Goal: Transaction & Acquisition: Book appointment/travel/reservation

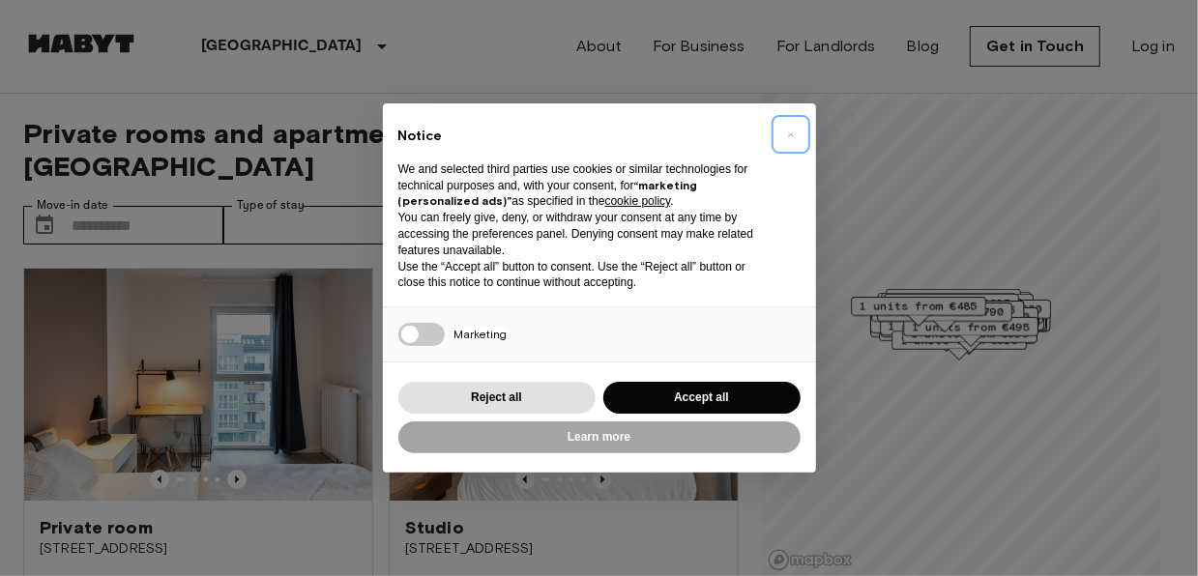
click at [792, 139] on span "×" at bounding box center [790, 134] width 7 height 23
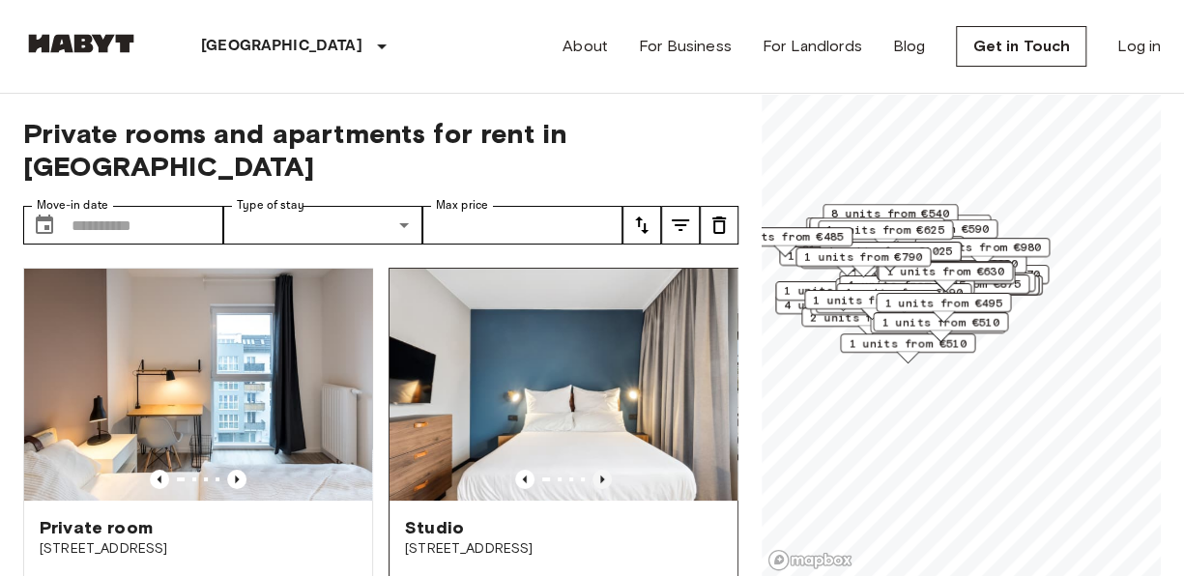
click at [593, 470] on icon "Previous image" at bounding box center [602, 479] width 19 height 19
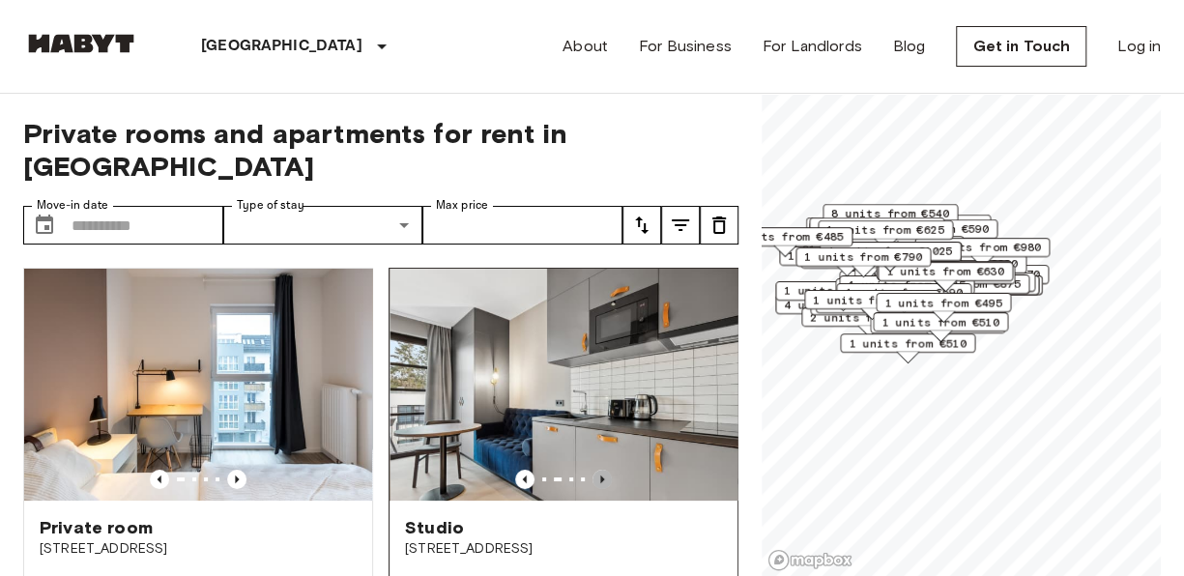
click at [593, 470] on icon "Previous image" at bounding box center [602, 479] width 19 height 19
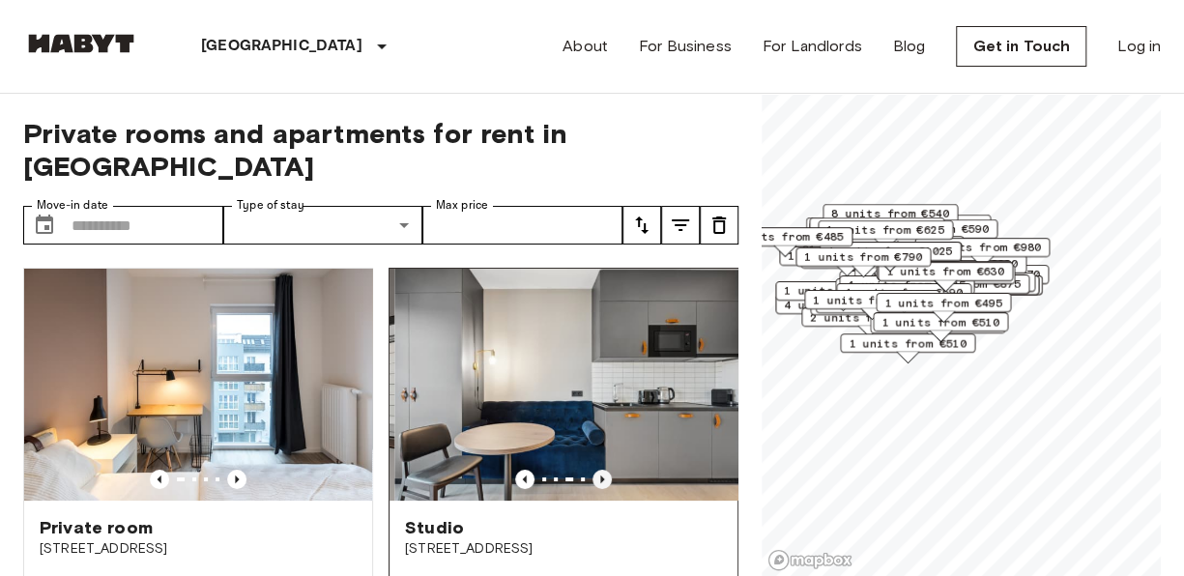
click at [593, 470] on icon "Previous image" at bounding box center [602, 479] width 19 height 19
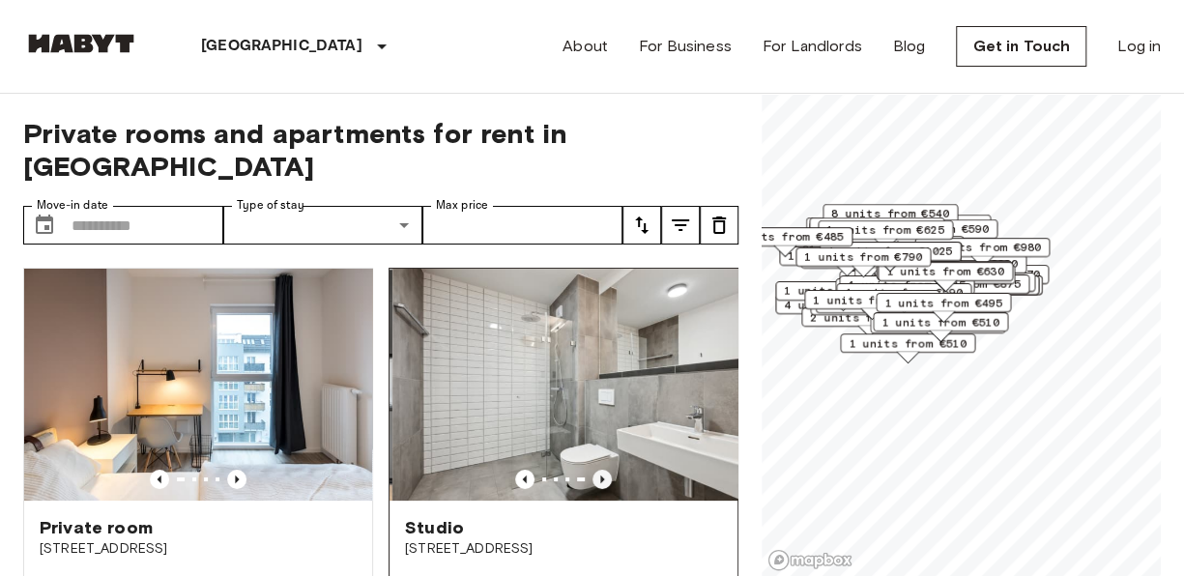
click at [593, 470] on icon "Previous image" at bounding box center [602, 479] width 19 height 19
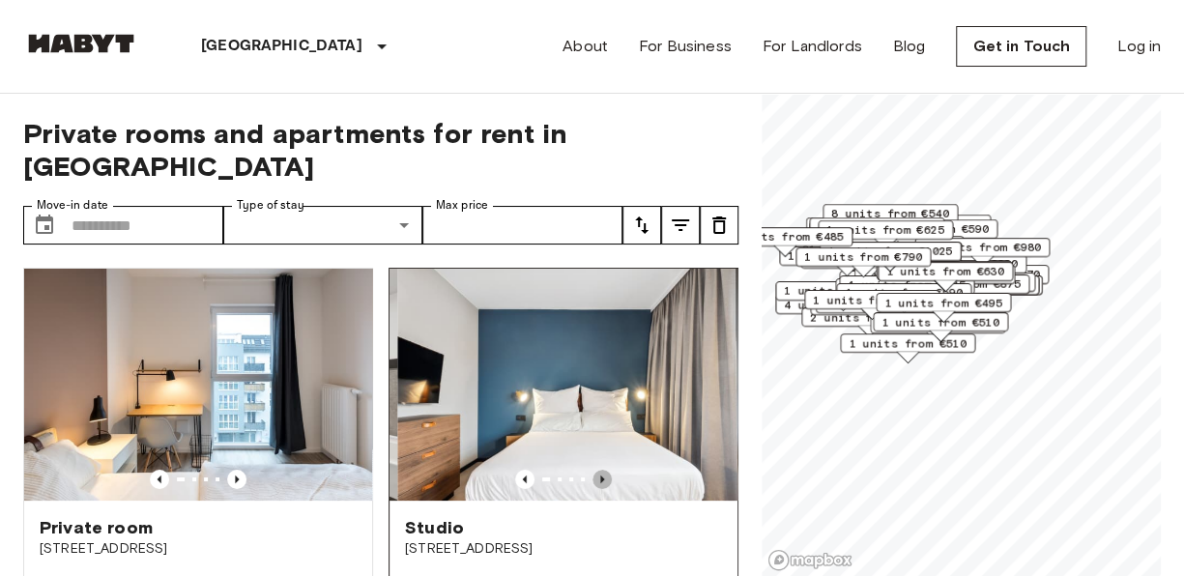
click at [593, 470] on icon "Previous image" at bounding box center [602, 479] width 19 height 19
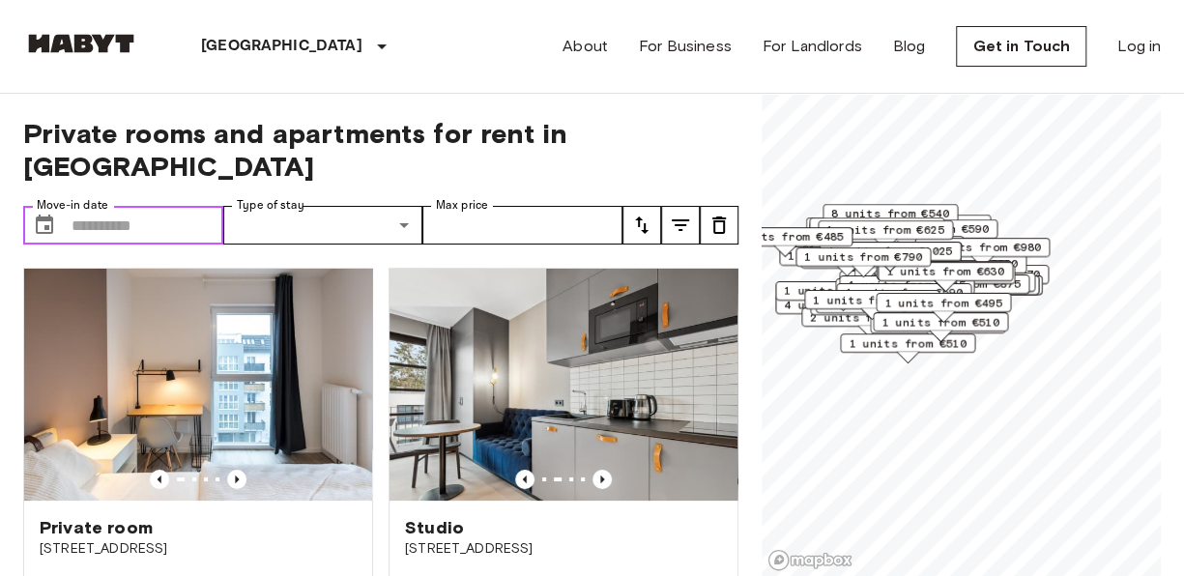
click at [115, 206] on input "Move-in date" at bounding box center [148, 225] width 152 height 39
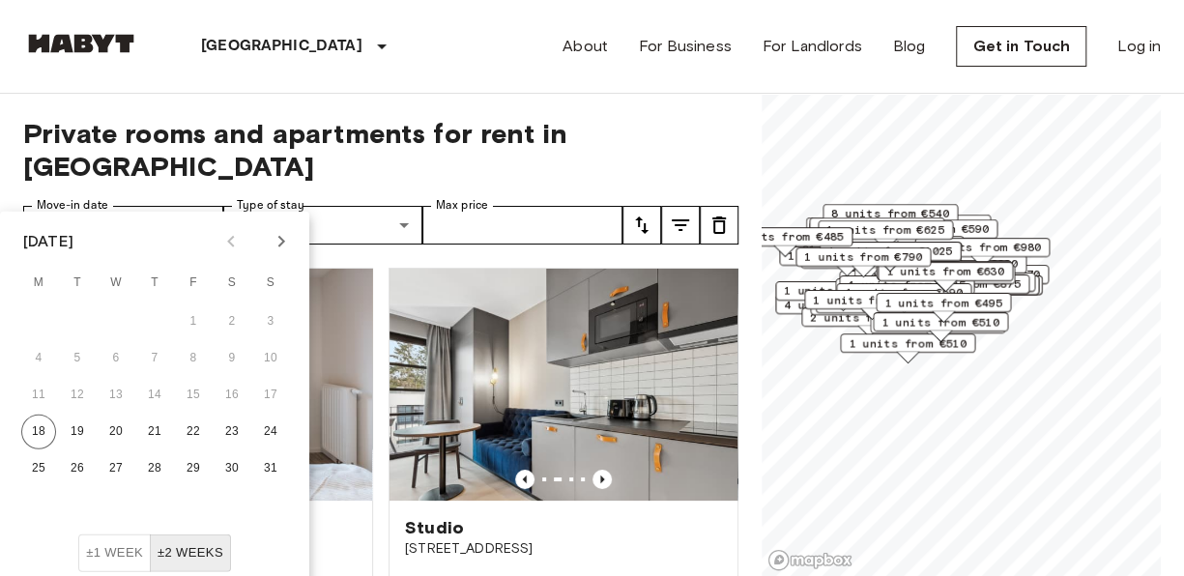
click at [274, 244] on icon "Next month" at bounding box center [281, 241] width 23 height 23
click at [287, 245] on icon "Next month" at bounding box center [281, 241] width 23 height 23
click at [119, 323] on button "1" at bounding box center [116, 322] width 35 height 35
type input "**********"
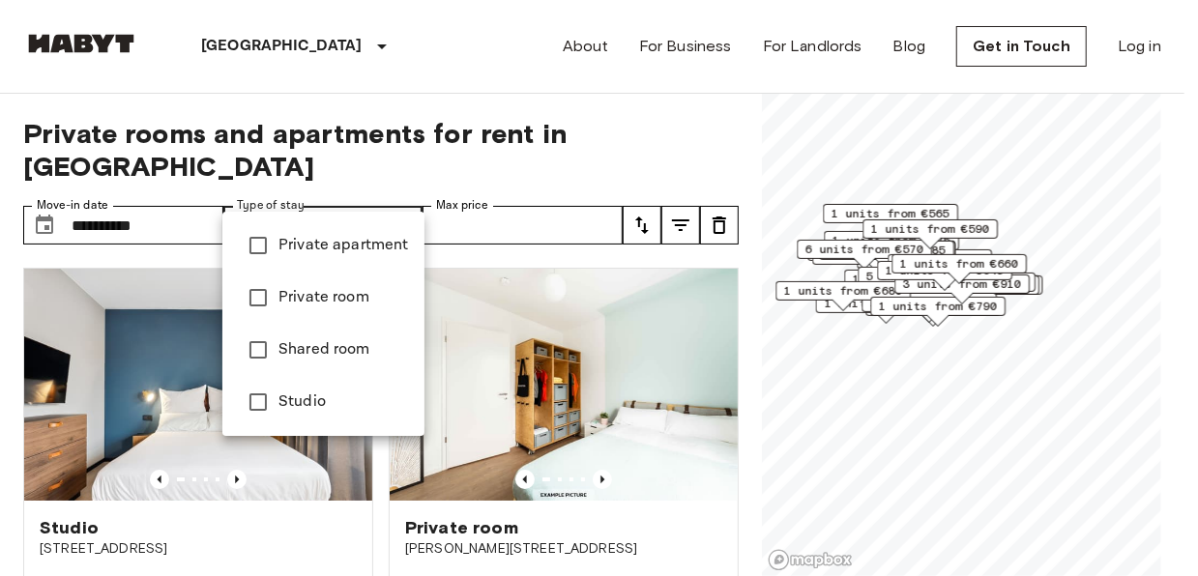
click at [318, 251] on span "Private apartment" at bounding box center [343, 245] width 131 height 23
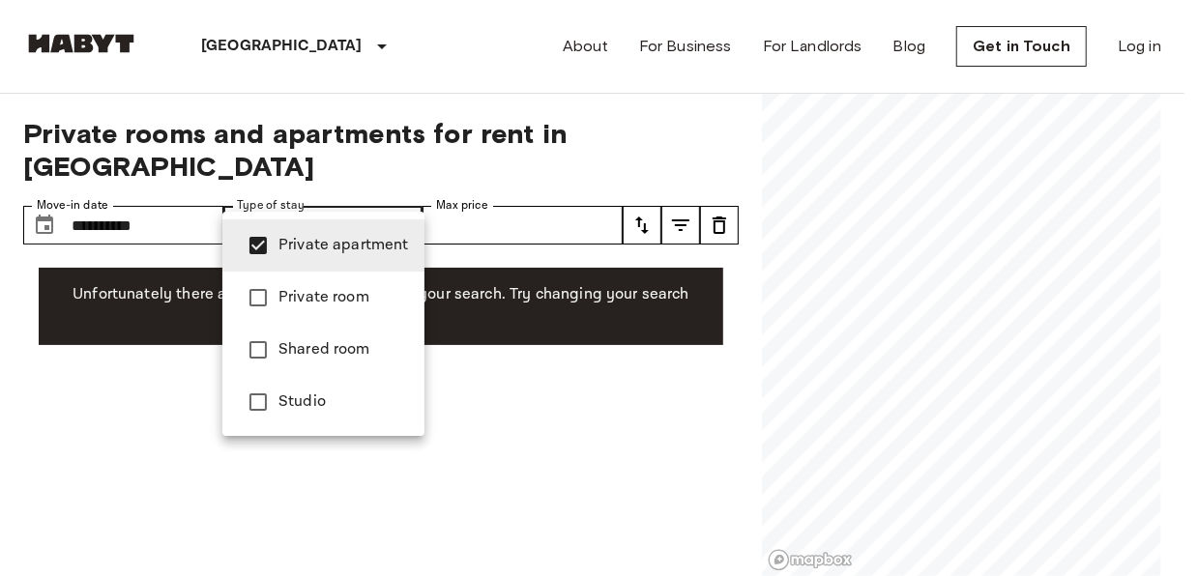
type input "**********"
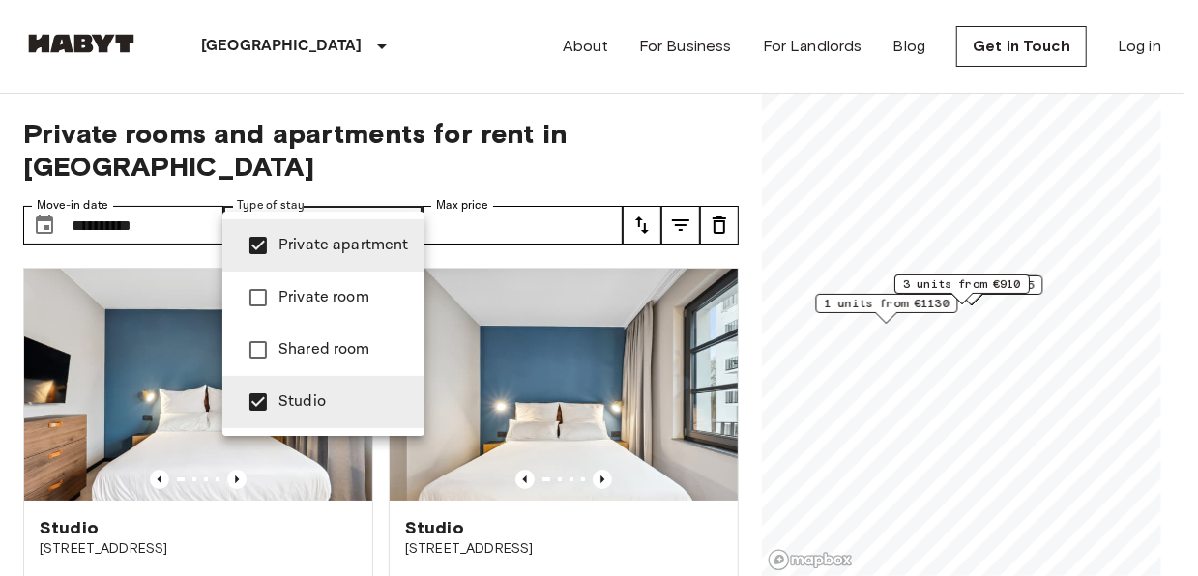
click at [473, 191] on div at bounding box center [599, 288] width 1198 height 576
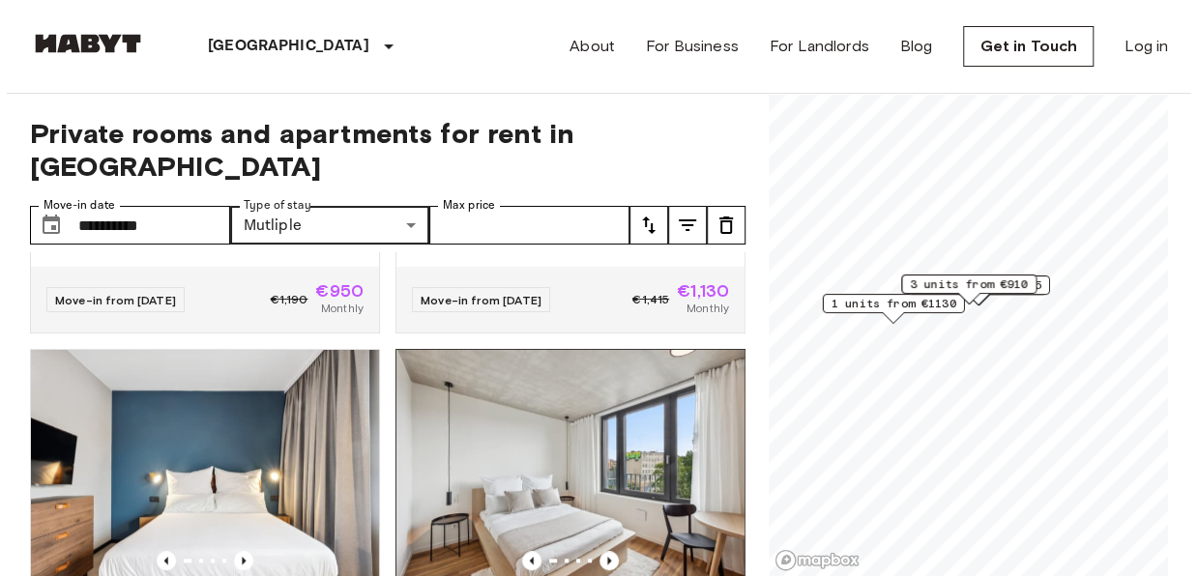
scroll to position [1031, 0]
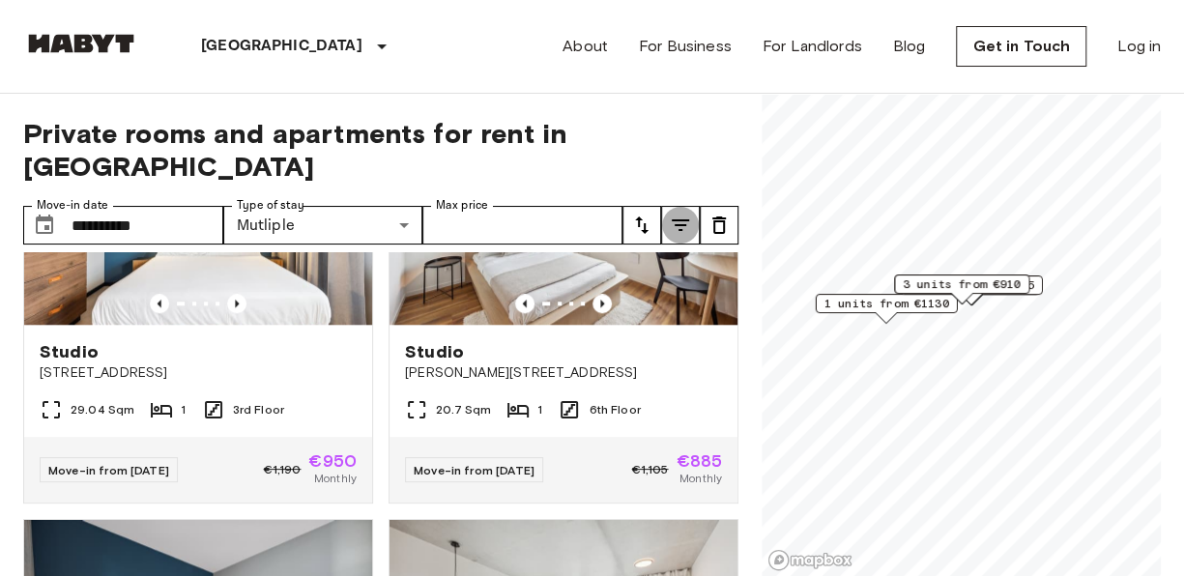
click at [662, 206] on button "tune" at bounding box center [680, 225] width 39 height 39
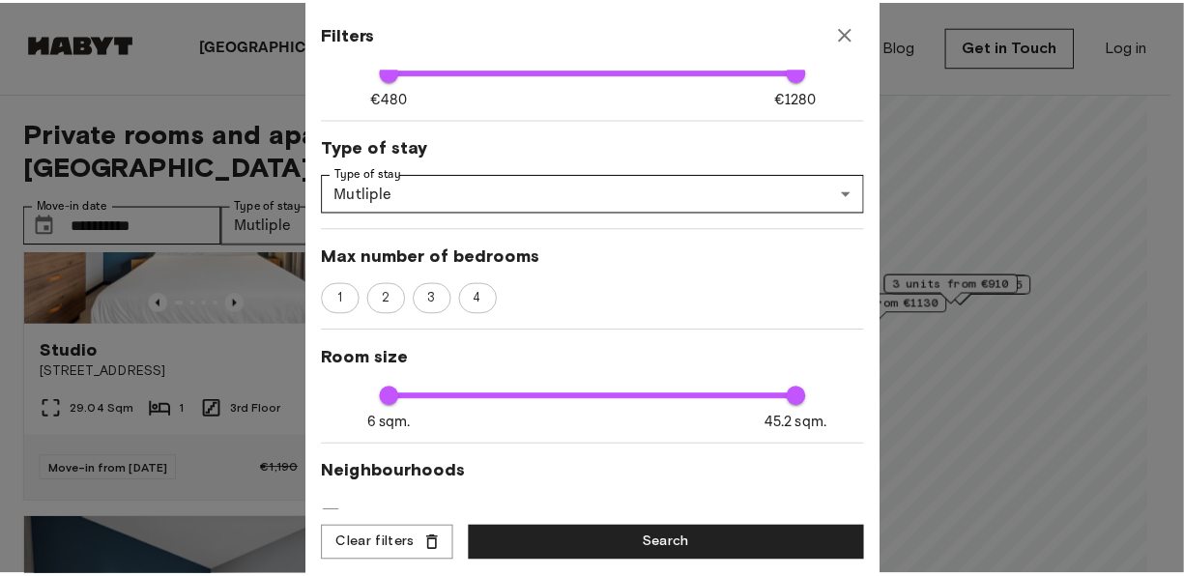
scroll to position [0, 0]
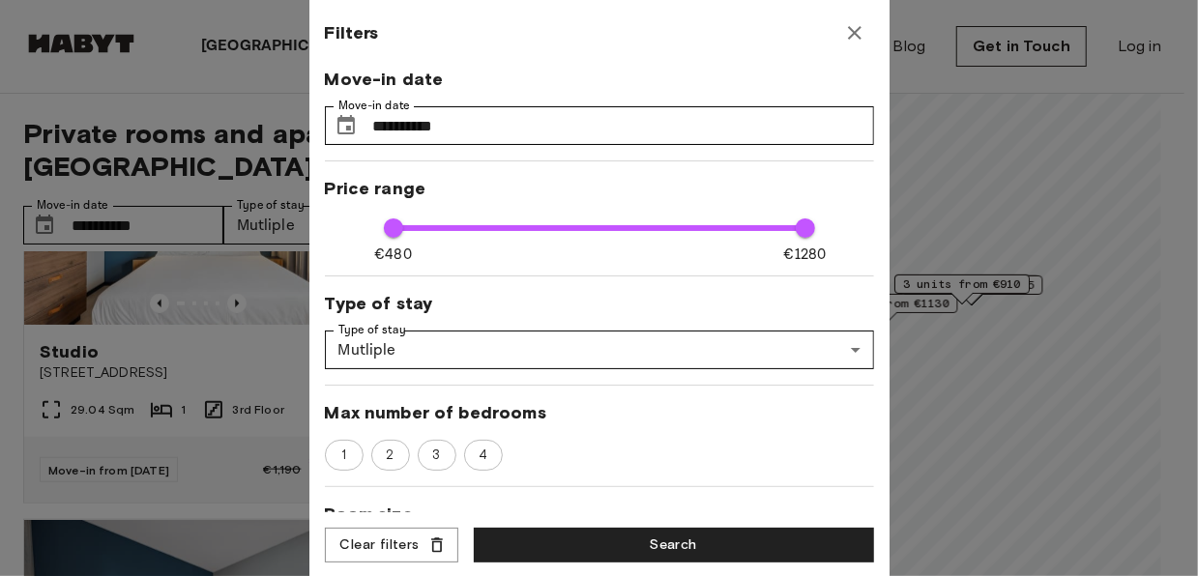
click at [853, 38] on icon "button" at bounding box center [854, 32] width 23 height 23
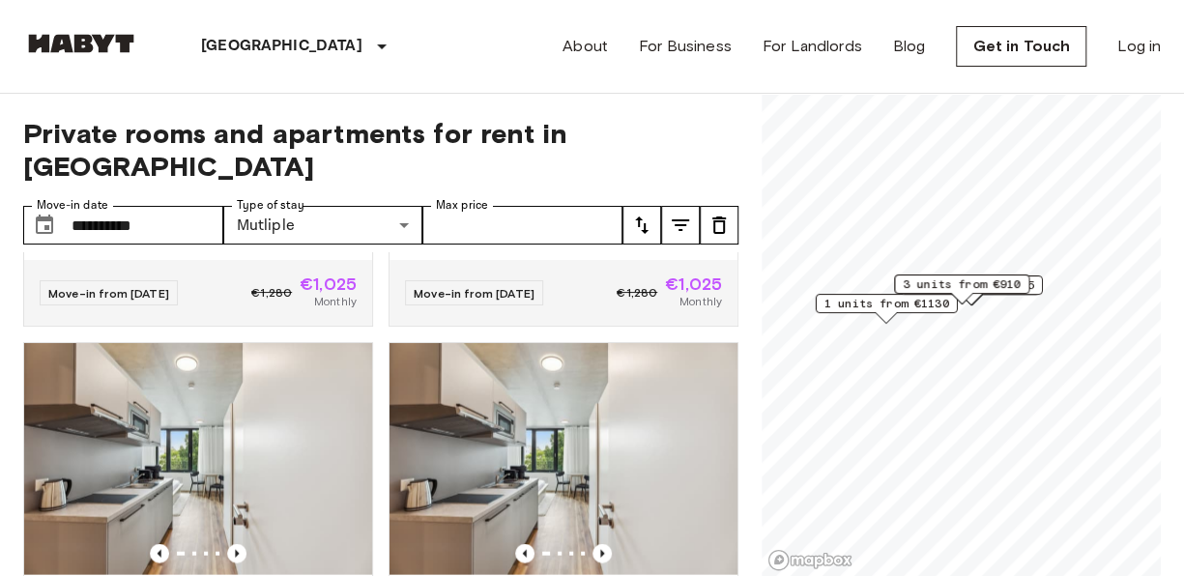
scroll to position [2320, 0]
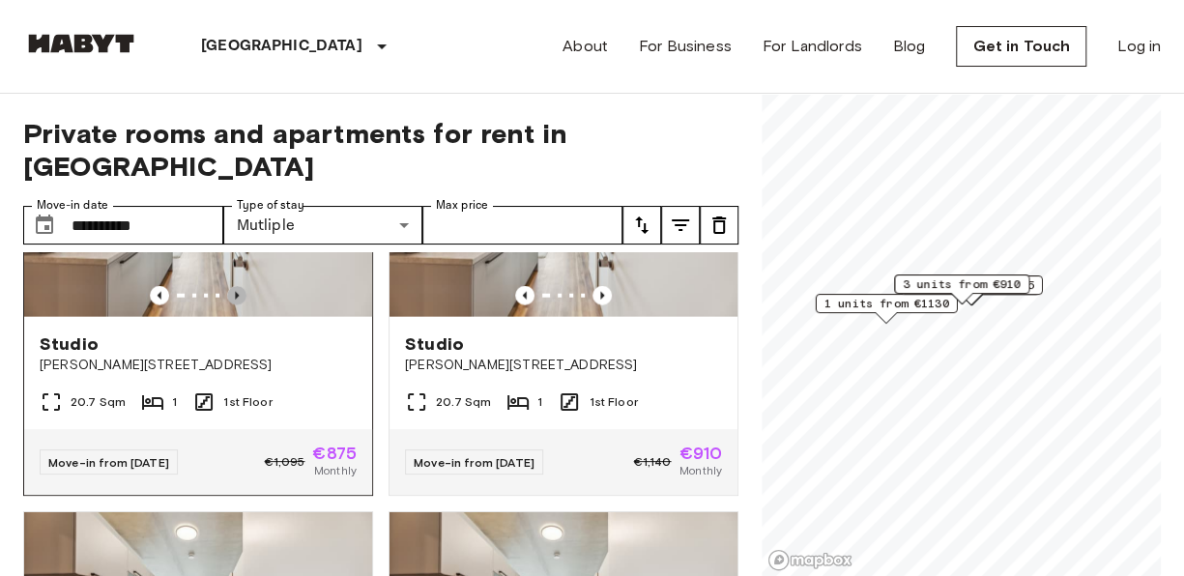
click at [237, 305] on icon "Previous image" at bounding box center [236, 295] width 19 height 19
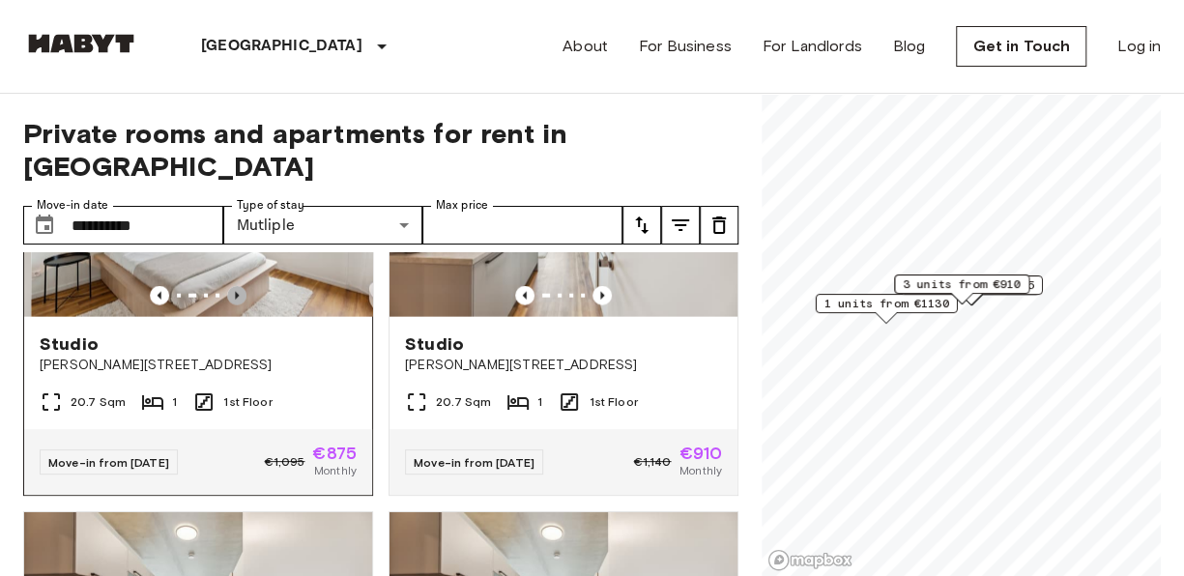
click at [237, 305] on icon "Previous image" at bounding box center [236, 295] width 19 height 19
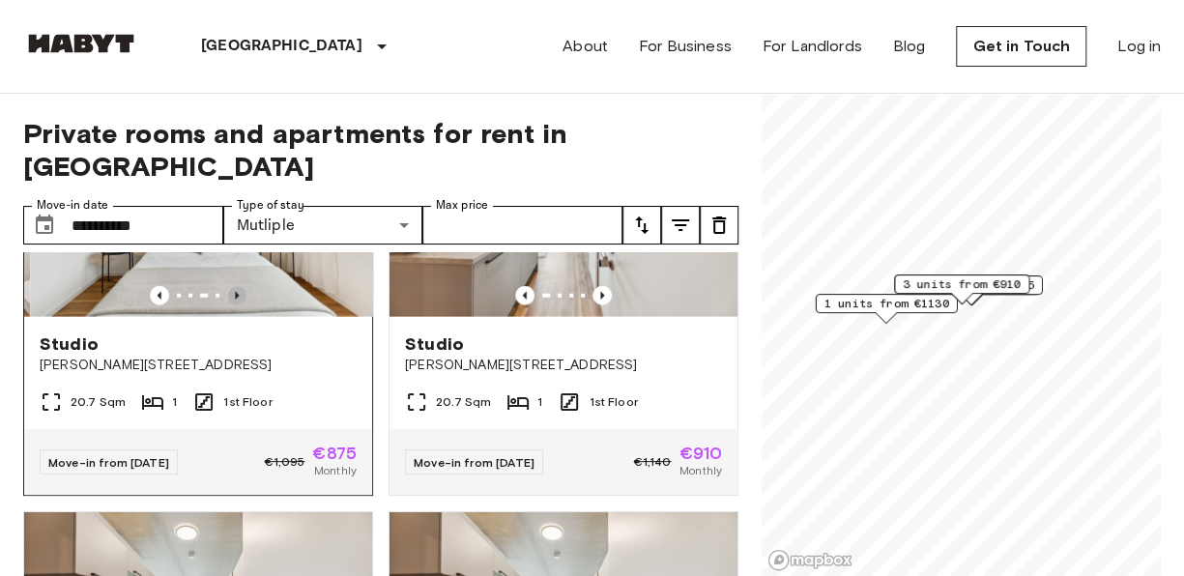
click at [237, 305] on icon "Previous image" at bounding box center [236, 295] width 19 height 19
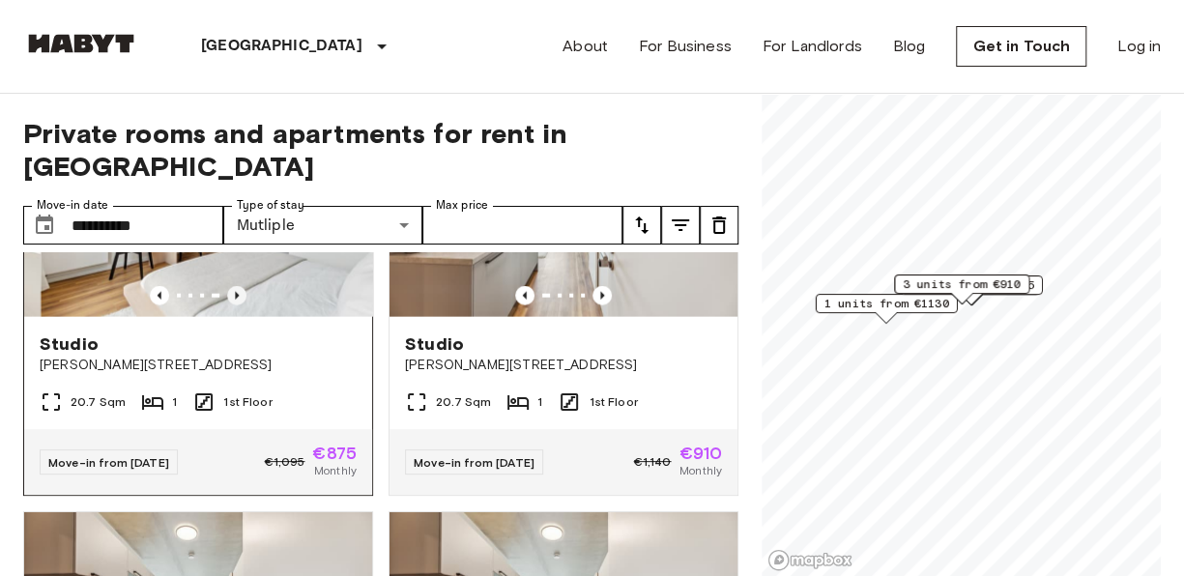
click at [237, 305] on icon "Previous image" at bounding box center [236, 295] width 19 height 19
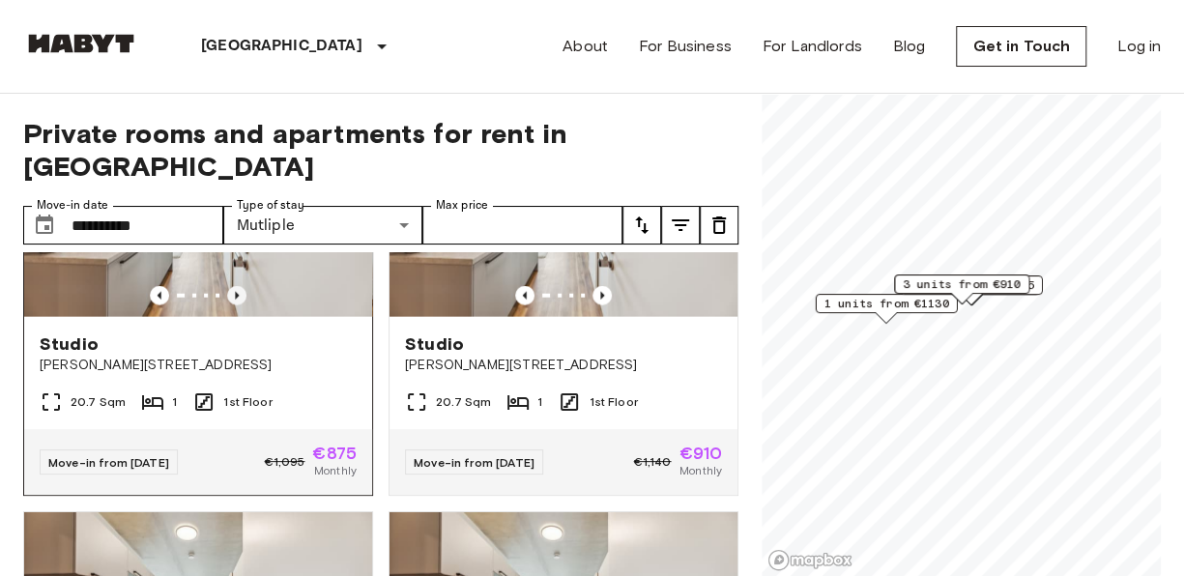
click at [230, 305] on icon "Previous image" at bounding box center [236, 295] width 19 height 19
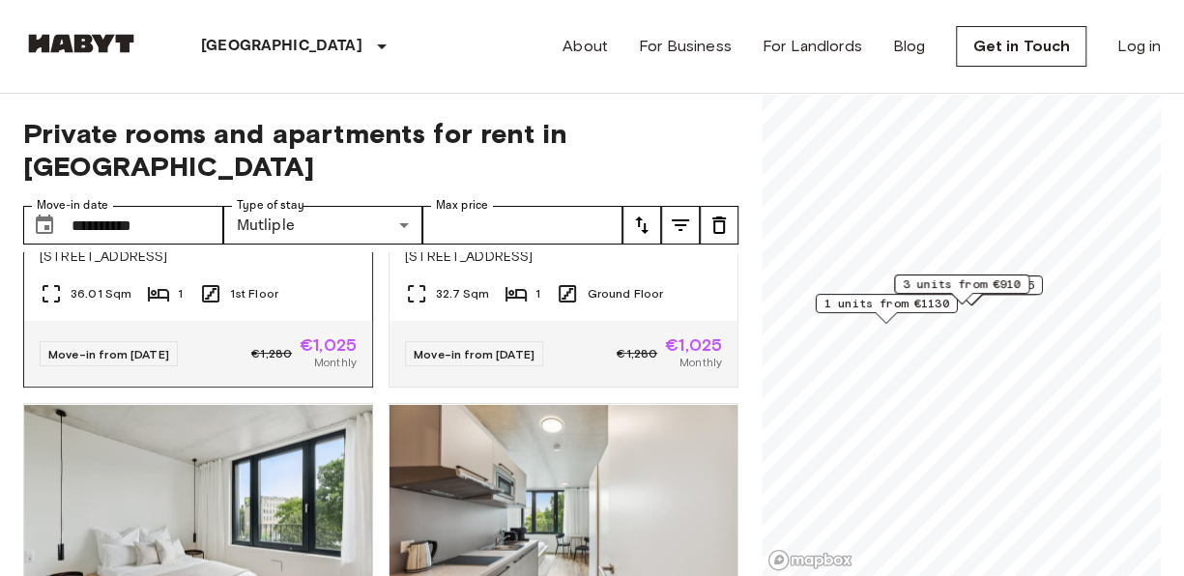
scroll to position [1997, 0]
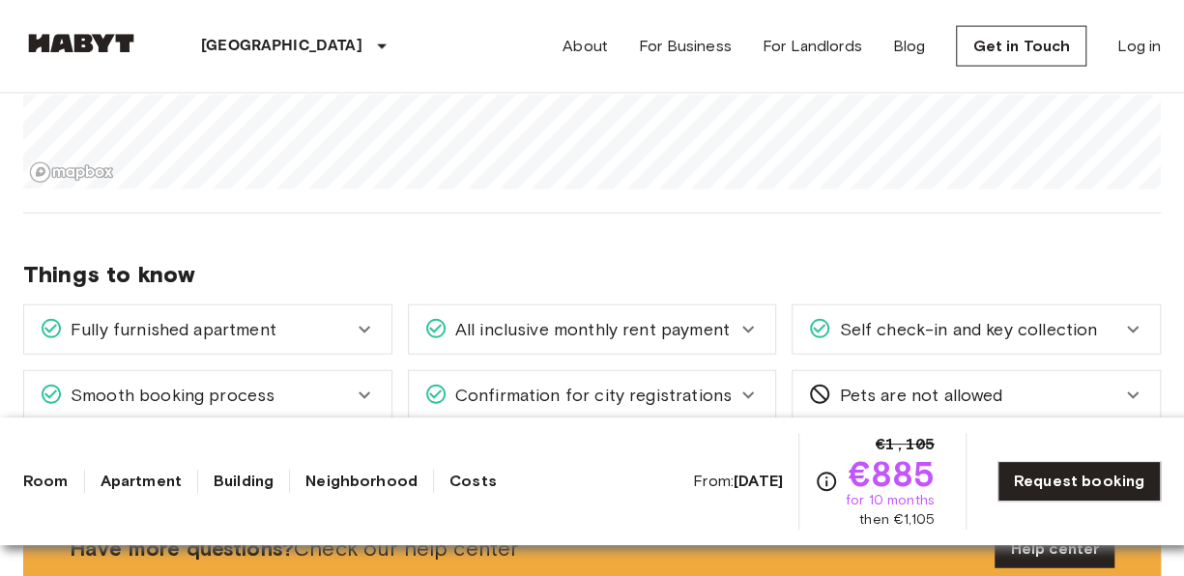
scroll to position [2062, 0]
click at [983, 384] on span "Pets are not allowed" at bounding box center [916, 396] width 171 height 25
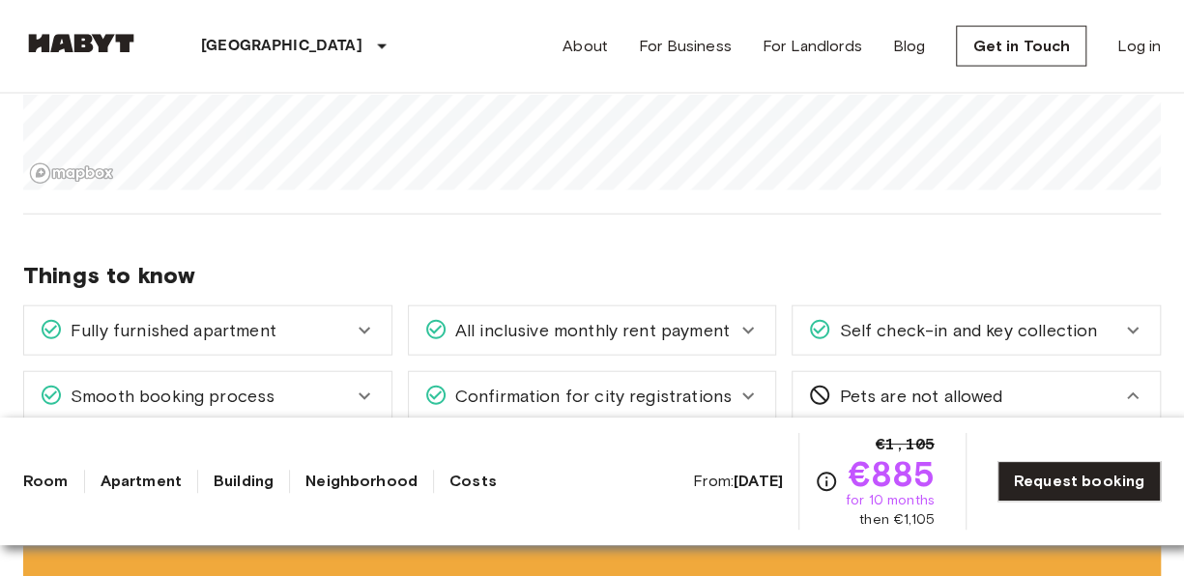
scroll to position [2320, 0]
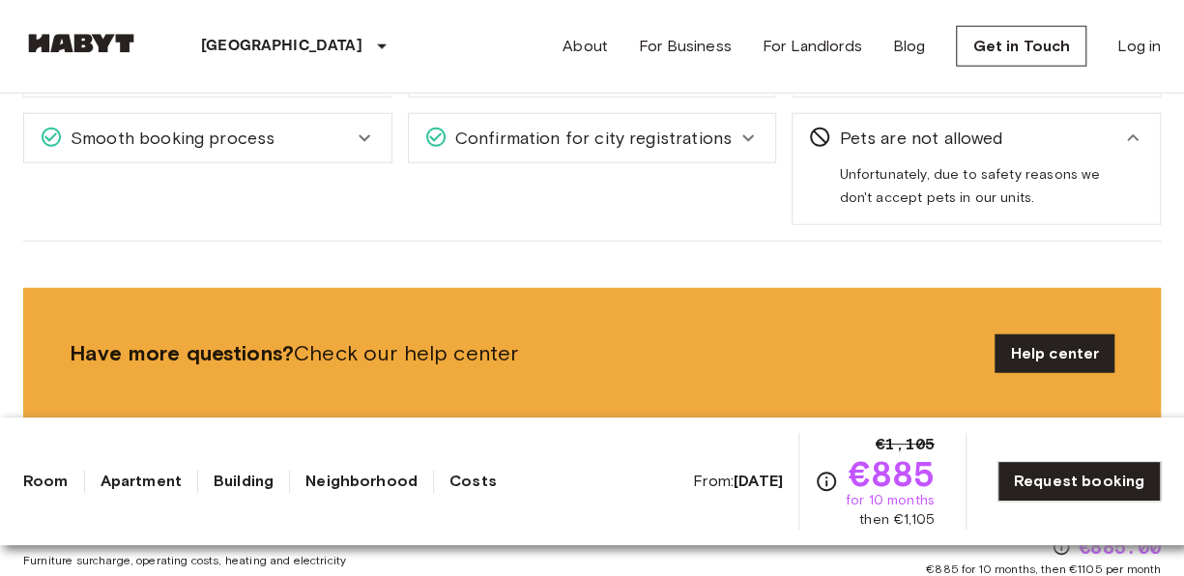
click at [1049, 131] on div "Pets are not allowed" at bounding box center [964, 138] width 313 height 25
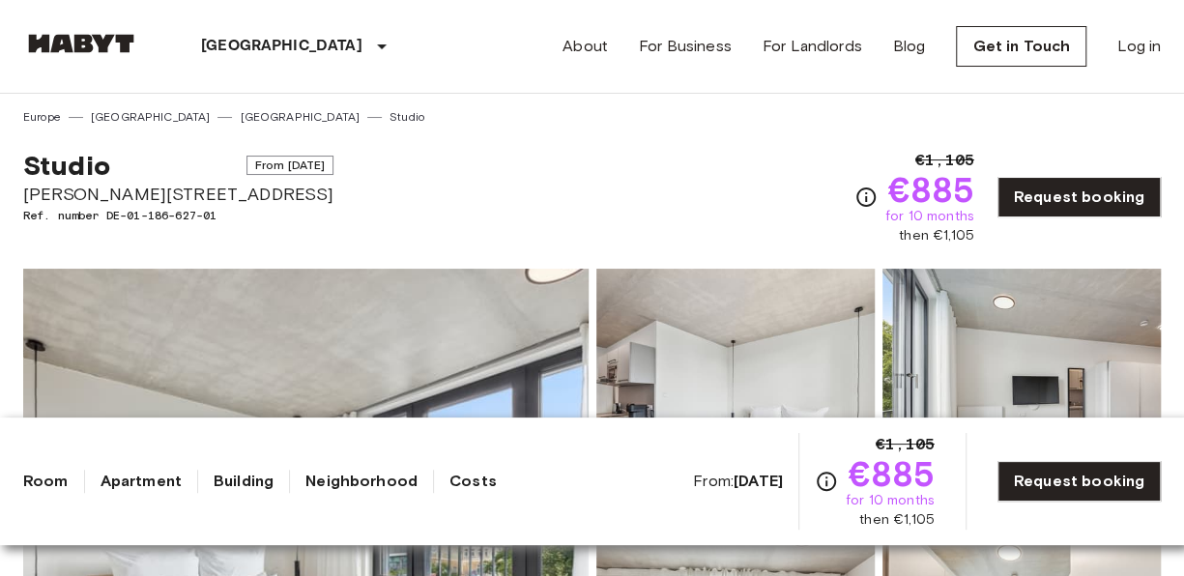
scroll to position [0, 0]
